Goal: Task Accomplishment & Management: Manage account settings

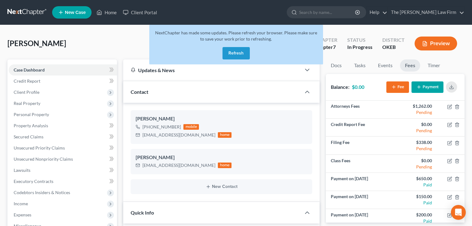
select select "4"
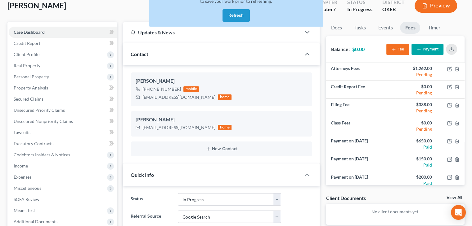
scroll to position [37, 0]
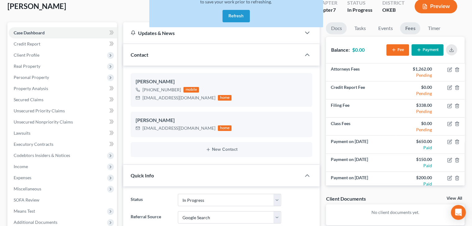
click at [343, 28] on link "Docs" at bounding box center [336, 28] width 21 height 12
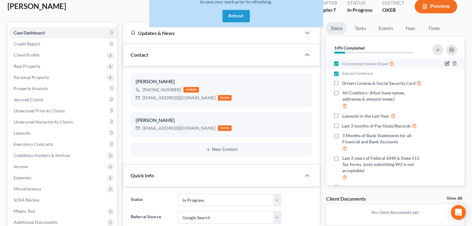
click at [445, 64] on icon "button" at bounding box center [447, 63] width 5 height 5
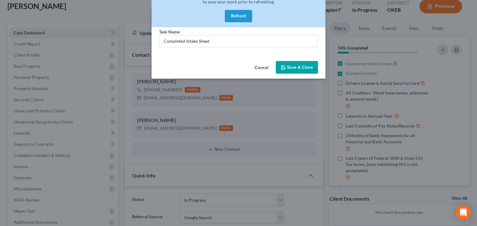
click at [262, 69] on button "Cancel" at bounding box center [261, 68] width 24 height 12
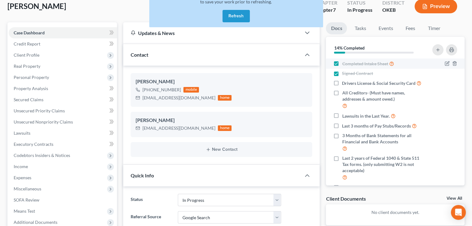
click at [352, 63] on span "Completed Intake Sheet" at bounding box center [365, 64] width 46 height 6
click at [348, 63] on input "Completed Intake Sheet" at bounding box center [346, 62] width 4 height 4
click at [352, 63] on span "Completed Intake Sheet" at bounding box center [365, 64] width 46 height 6
click at [348, 63] on input "Completed Intake Sheet" at bounding box center [346, 62] width 4 height 4
checkbox input "true"
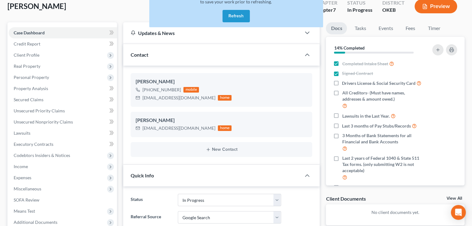
click at [245, 19] on button "Refresh" at bounding box center [235, 16] width 27 height 12
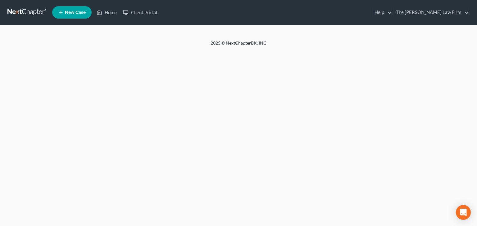
select select "4"
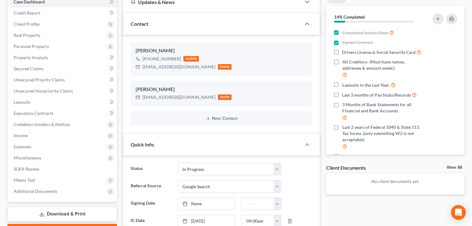
scroll to position [69, 0]
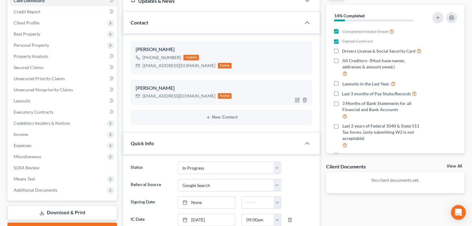
click at [250, 82] on div "Deborah Nail debbiesnail64@gmail.com home" at bounding box center [222, 92] width 182 height 25
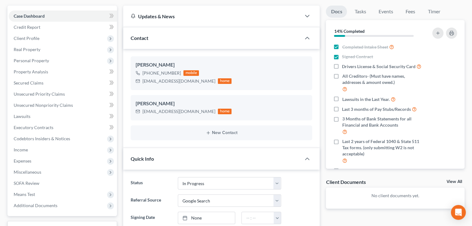
scroll to position [0, 0]
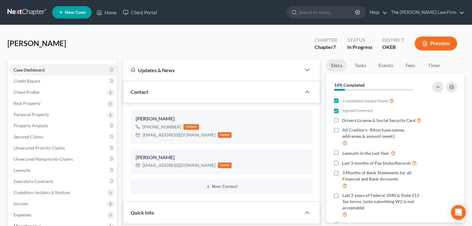
click at [161, 41] on div "Nail, Deborah Upgraded Chapter Chapter 7 Status In Progress District OKEB Previ…" at bounding box center [235, 46] width 457 height 27
click at [12, 11] on link at bounding box center [27, 12] width 40 height 11
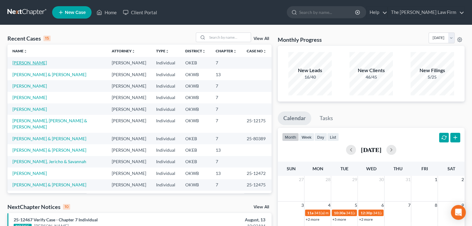
drag, startPoint x: 31, startPoint y: 65, endPoint x: 34, endPoint y: 64, distance: 3.4
click at [31, 65] on td "[PERSON_NAME]" at bounding box center [56, 62] width 99 height 11
click at [34, 64] on link "[PERSON_NAME]" at bounding box center [29, 62] width 34 height 5
select select "4"
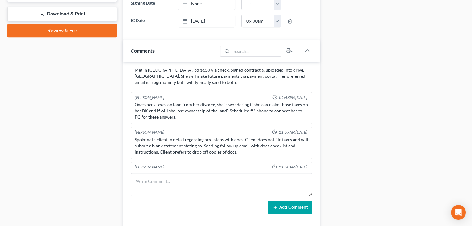
scroll to position [269, 0]
click at [158, 140] on div "Spoke with client in detail regarding next steps with docs. Client does not fil…" at bounding box center [221, 145] width 176 height 21
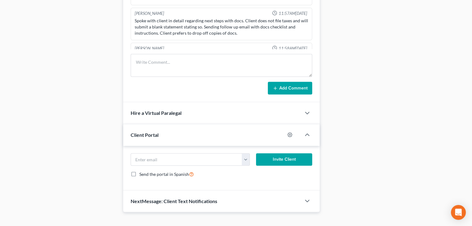
scroll to position [396, 0]
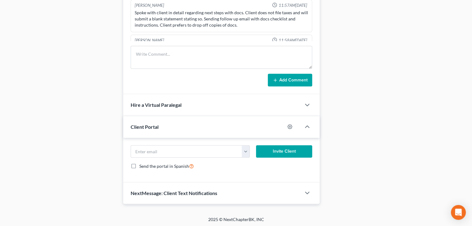
click at [139, 165] on label "Send the portal in Spanish" at bounding box center [166, 166] width 55 height 7
click at [142, 165] on input "Send the portal in Spanish" at bounding box center [144, 165] width 4 height 4
click at [139, 165] on label "Send the portal in Spanish" at bounding box center [166, 166] width 55 height 7
click at [142, 165] on input "Send the portal in Spanish" at bounding box center [144, 165] width 4 height 4
checkbox input "false"
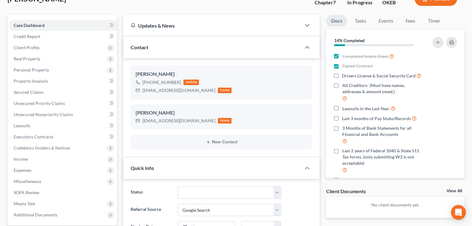
scroll to position [0, 0]
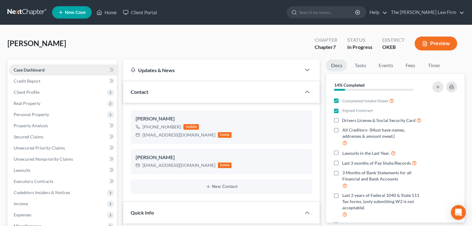
click at [14, 65] on link "Case Dashboard" at bounding box center [63, 70] width 108 height 11
click at [9, 65] on link "Case Dashboard" at bounding box center [63, 70] width 108 height 11
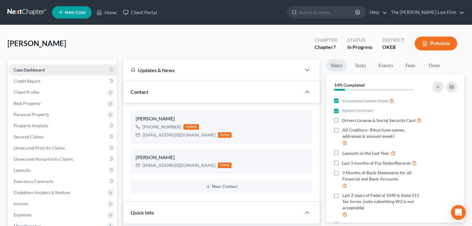
click at [9, 65] on link "Case Dashboard" at bounding box center [63, 70] width 108 height 11
click at [14, 65] on link "Case Dashboard" at bounding box center [63, 70] width 108 height 11
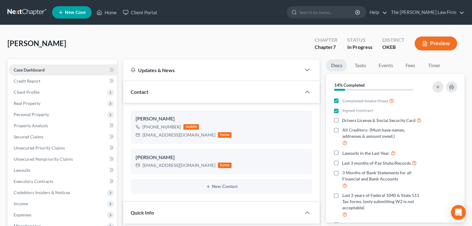
click at [9, 65] on link "Case Dashboard" at bounding box center [63, 70] width 108 height 11
click at [14, 65] on link "Case Dashboard" at bounding box center [63, 70] width 108 height 11
click at [206, 76] on div "Updates & News" at bounding box center [212, 70] width 178 height 21
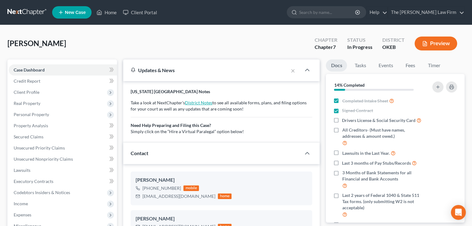
click at [195, 102] on link "District Notes" at bounding box center [198, 102] width 27 height 5
click at [117, 38] on div "Nail, Deborah Upgraded Chapter Chapter 7 Status In Progress District OKEB Previ…" at bounding box center [235, 46] width 457 height 27
